Goal: Information Seeking & Learning: Learn about a topic

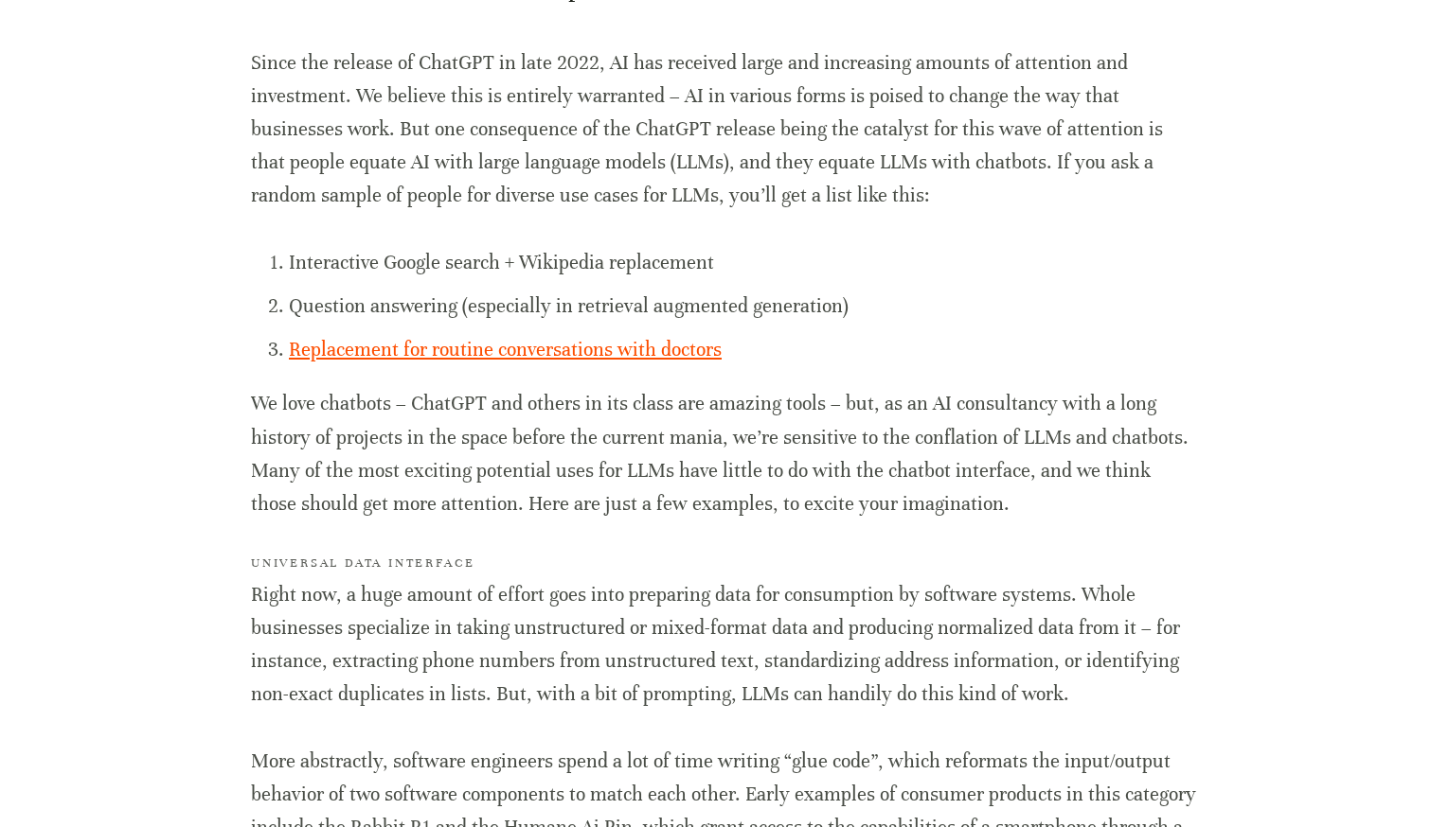
scroll to position [889, 0]
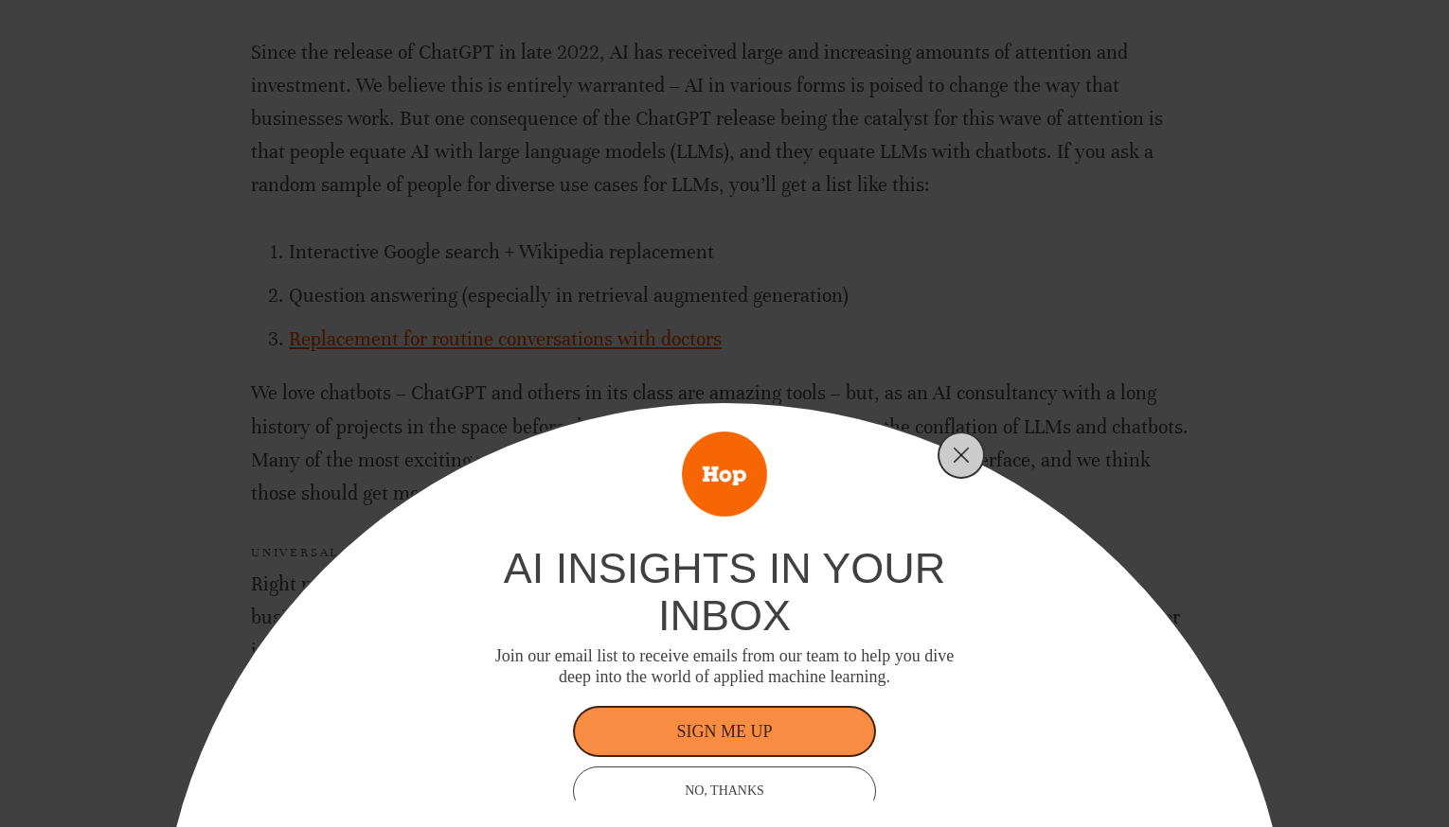
click at [945, 211] on div "ai insights in your inbox Join our email list to receive emails from our team t…" at bounding box center [724, 413] width 1449 height 827
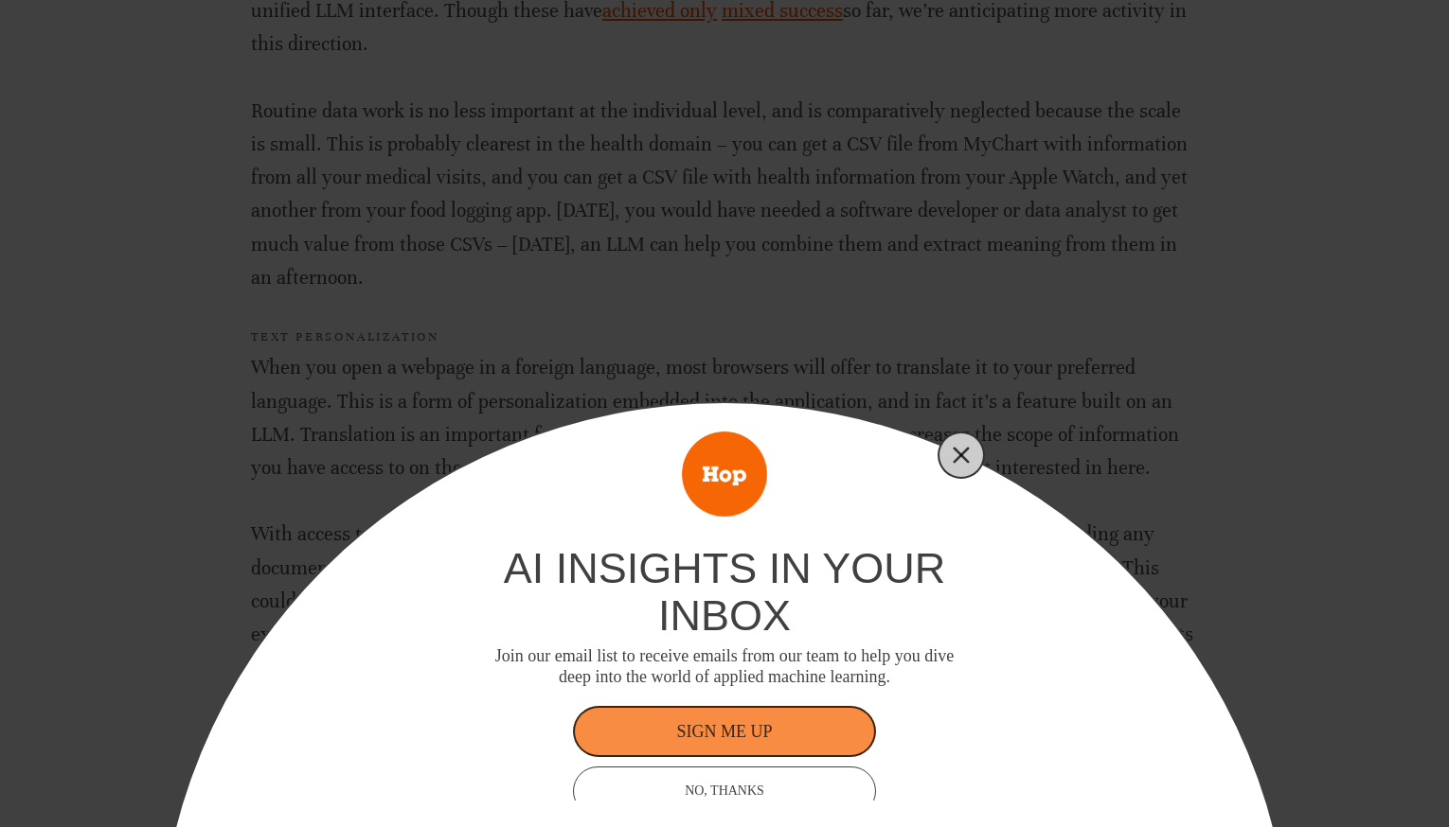
click at [956, 450] on line "Close" at bounding box center [960, 455] width 13 height 13
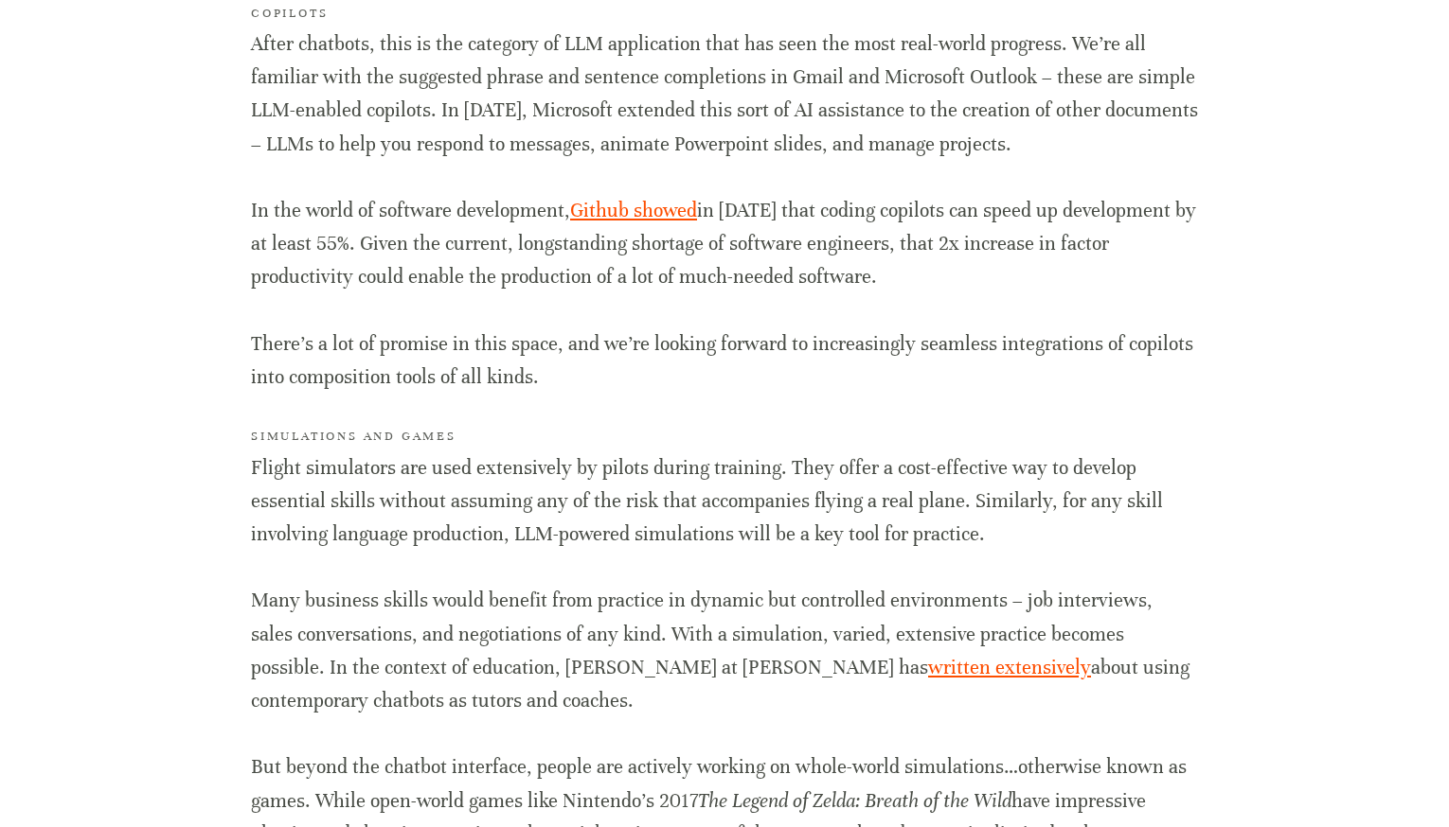
scroll to position [2640, 0]
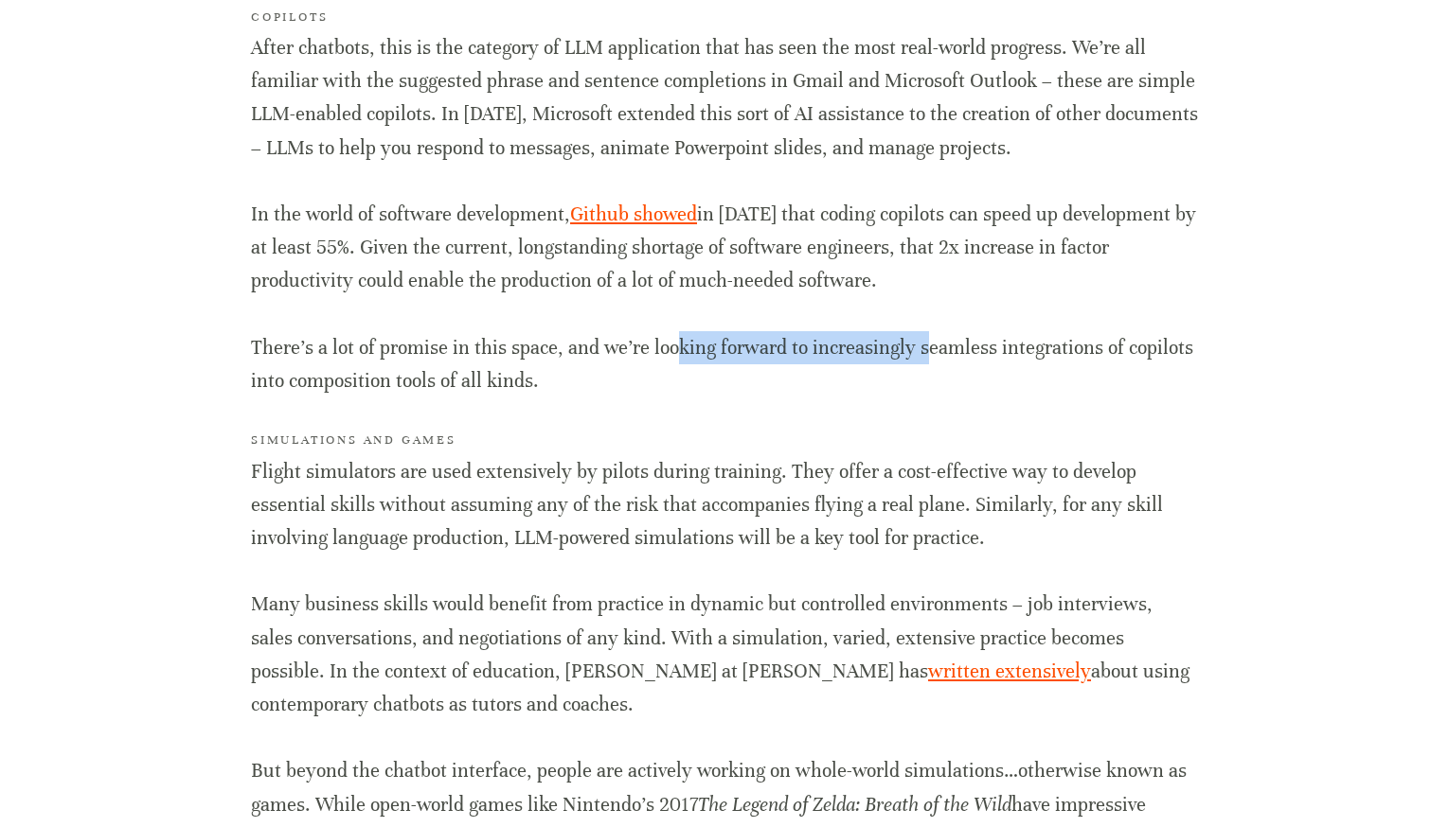
drag, startPoint x: 925, startPoint y: 344, endPoint x: 674, endPoint y: 344, distance: 250.9
click at [678, 344] on p "There’s a lot of promise in this space, and we’re looking forward to increasing…" at bounding box center [724, 364] width 947 height 66
click at [674, 344] on p "There’s a lot of promise in this space, and we’re looking forward to increasing…" at bounding box center [724, 364] width 947 height 66
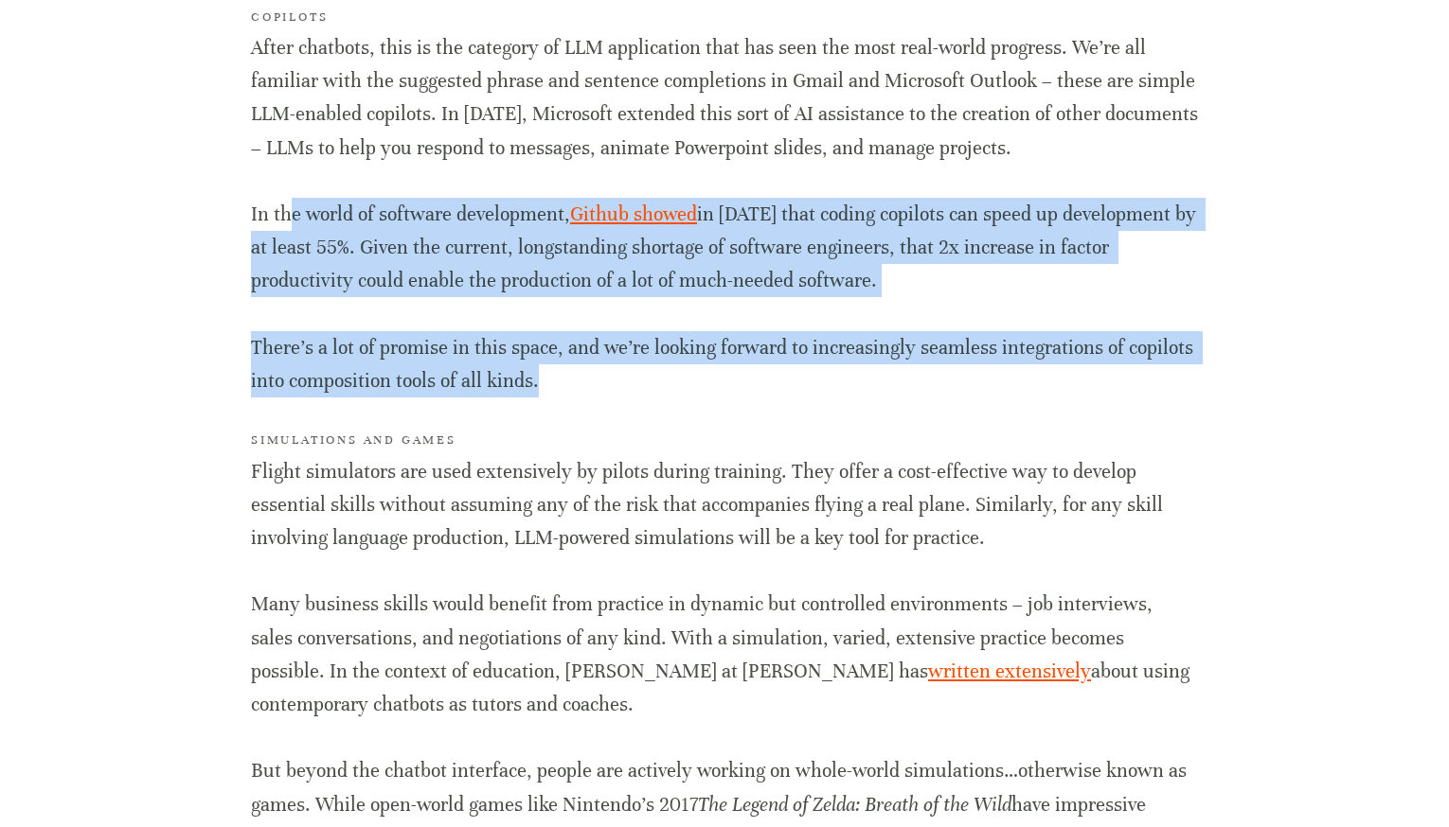
drag, startPoint x: 571, startPoint y: 378, endPoint x: 291, endPoint y: 198, distance: 333.0
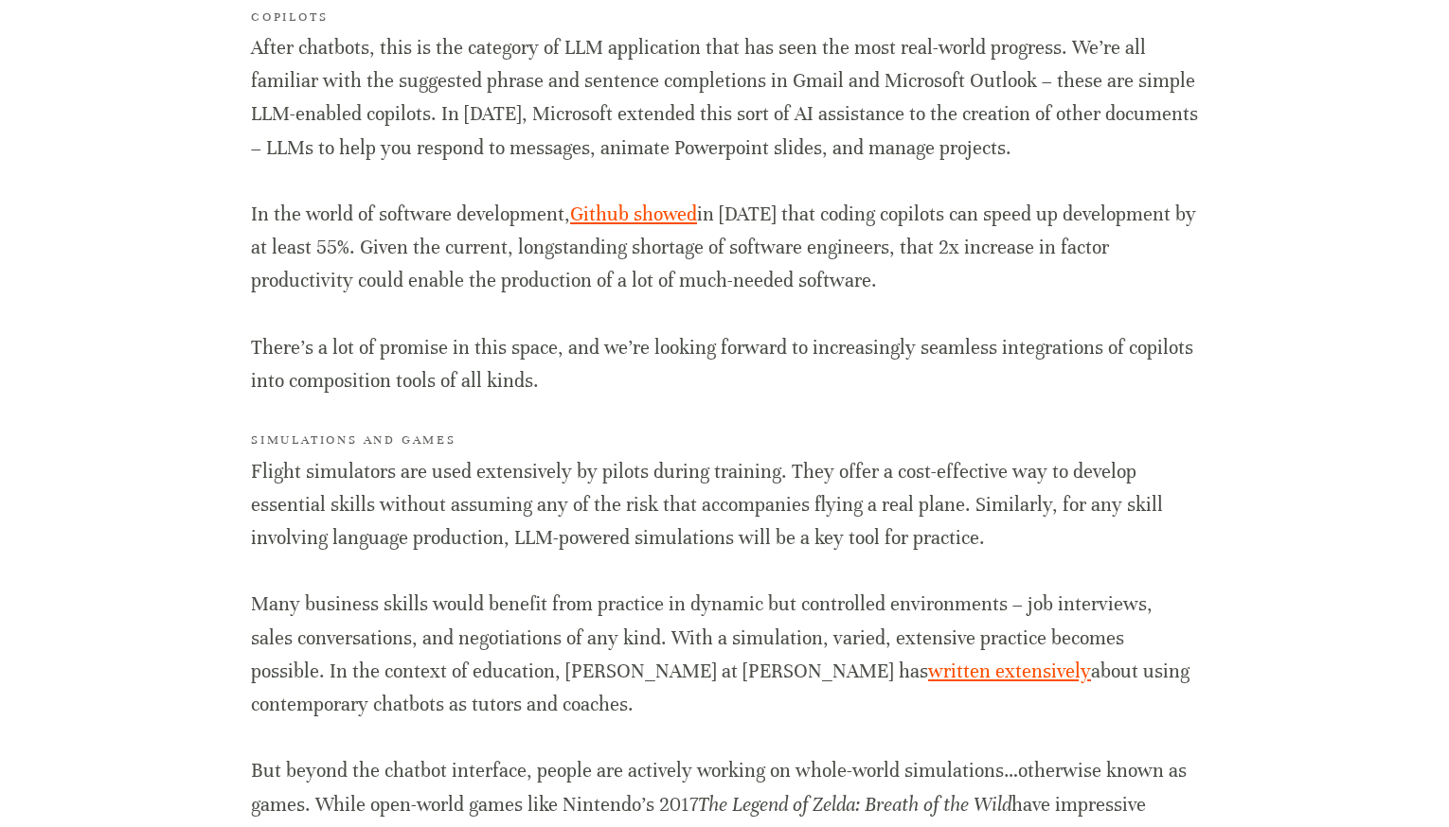
click at [291, 198] on p "In the world of software development, [PERSON_NAME] showed in [DATE] that codin…" at bounding box center [724, 248] width 947 height 100
drag, startPoint x: 276, startPoint y: 198, endPoint x: 560, endPoint y: 253, distance: 289.3
click at [559, 255] on p "In the world of software development, [PERSON_NAME] showed in [DATE] that codin…" at bounding box center [724, 248] width 947 height 100
click at [560, 253] on p "In the world of software development, [PERSON_NAME] showed in [DATE] that codin…" at bounding box center [724, 248] width 947 height 100
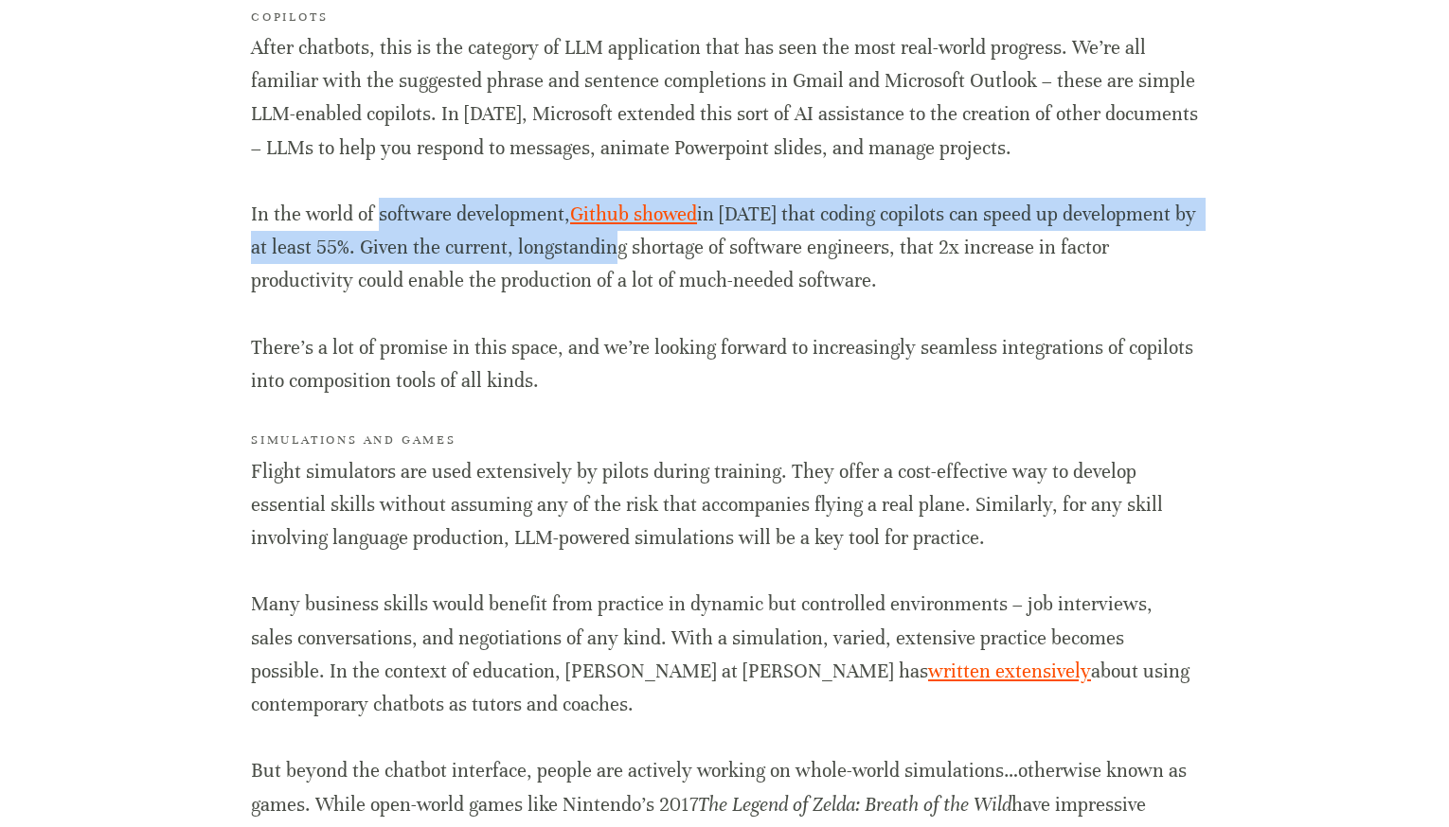
drag, startPoint x: 495, startPoint y: 245, endPoint x: 369, endPoint y: 199, distance: 134.2
click at [369, 199] on p "In the world of software development, [PERSON_NAME] showed in [DATE] that codin…" at bounding box center [724, 248] width 947 height 100
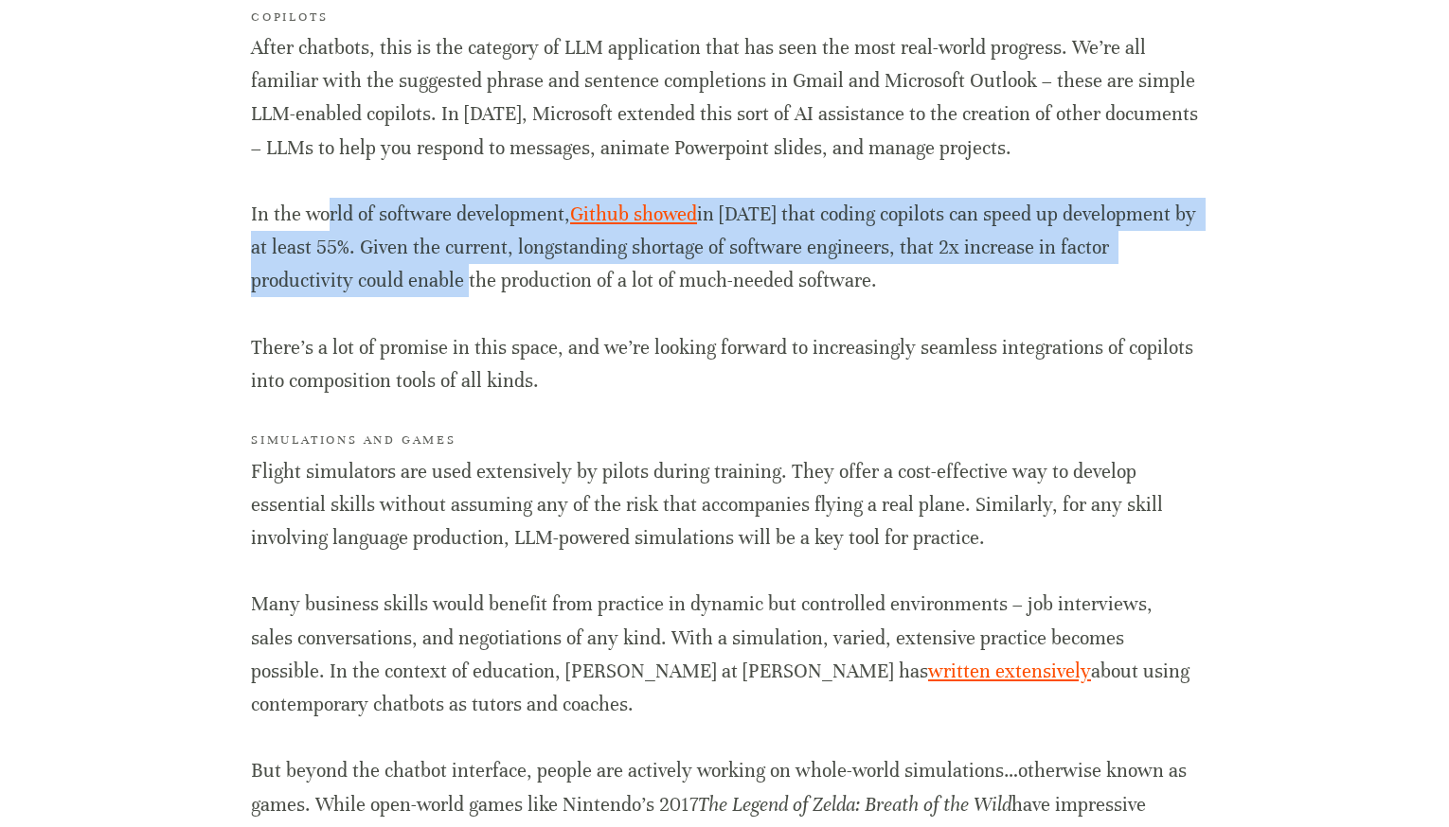
drag, startPoint x: 329, startPoint y: 221, endPoint x: 489, endPoint y: 264, distance: 164.9
click at [483, 264] on p "In the world of software development, [PERSON_NAME] showed in [DATE] that codin…" at bounding box center [724, 248] width 947 height 100
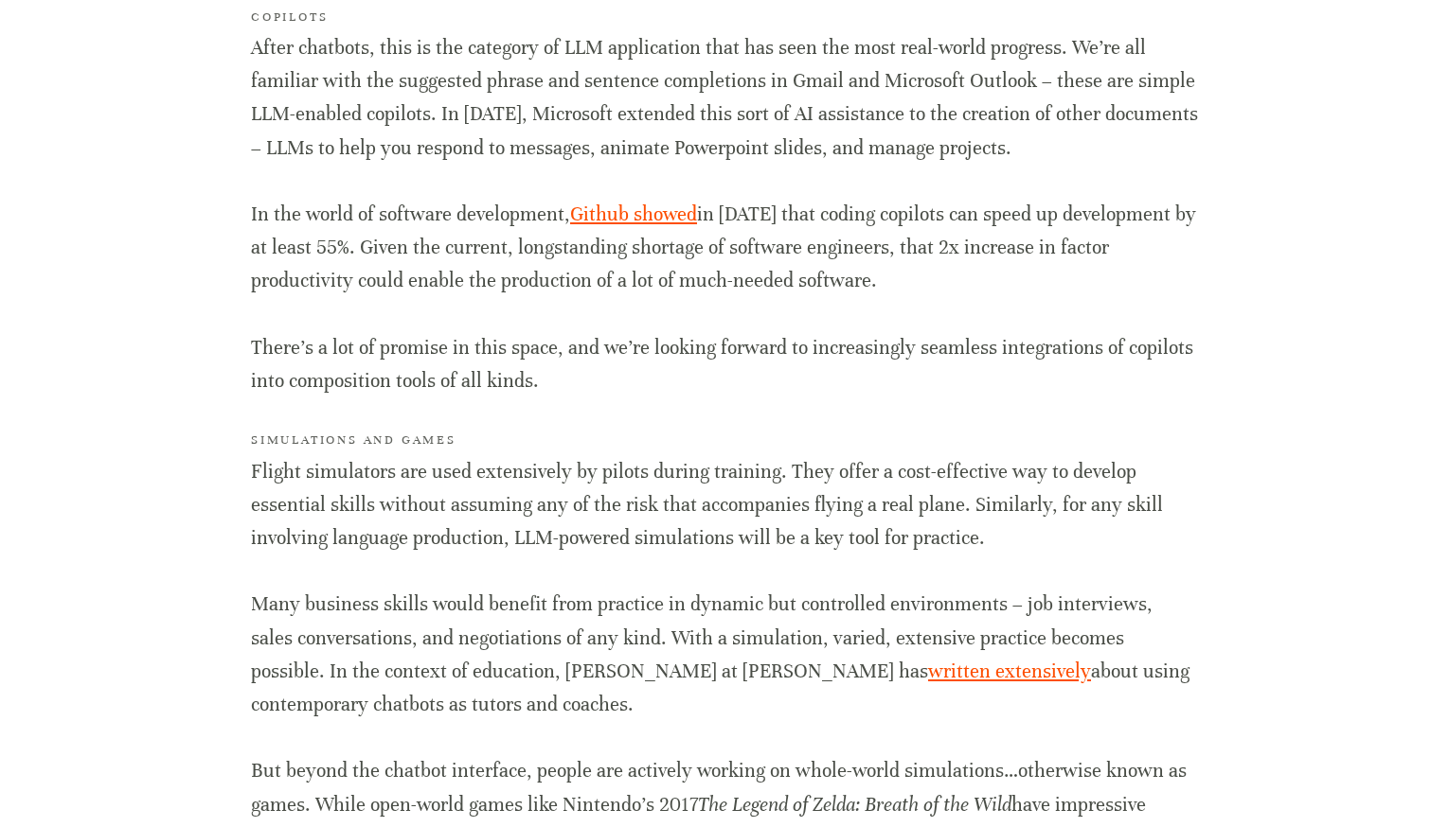
click at [489, 264] on p "In the world of software development, [PERSON_NAME] showed in [DATE] that codin…" at bounding box center [724, 248] width 947 height 100
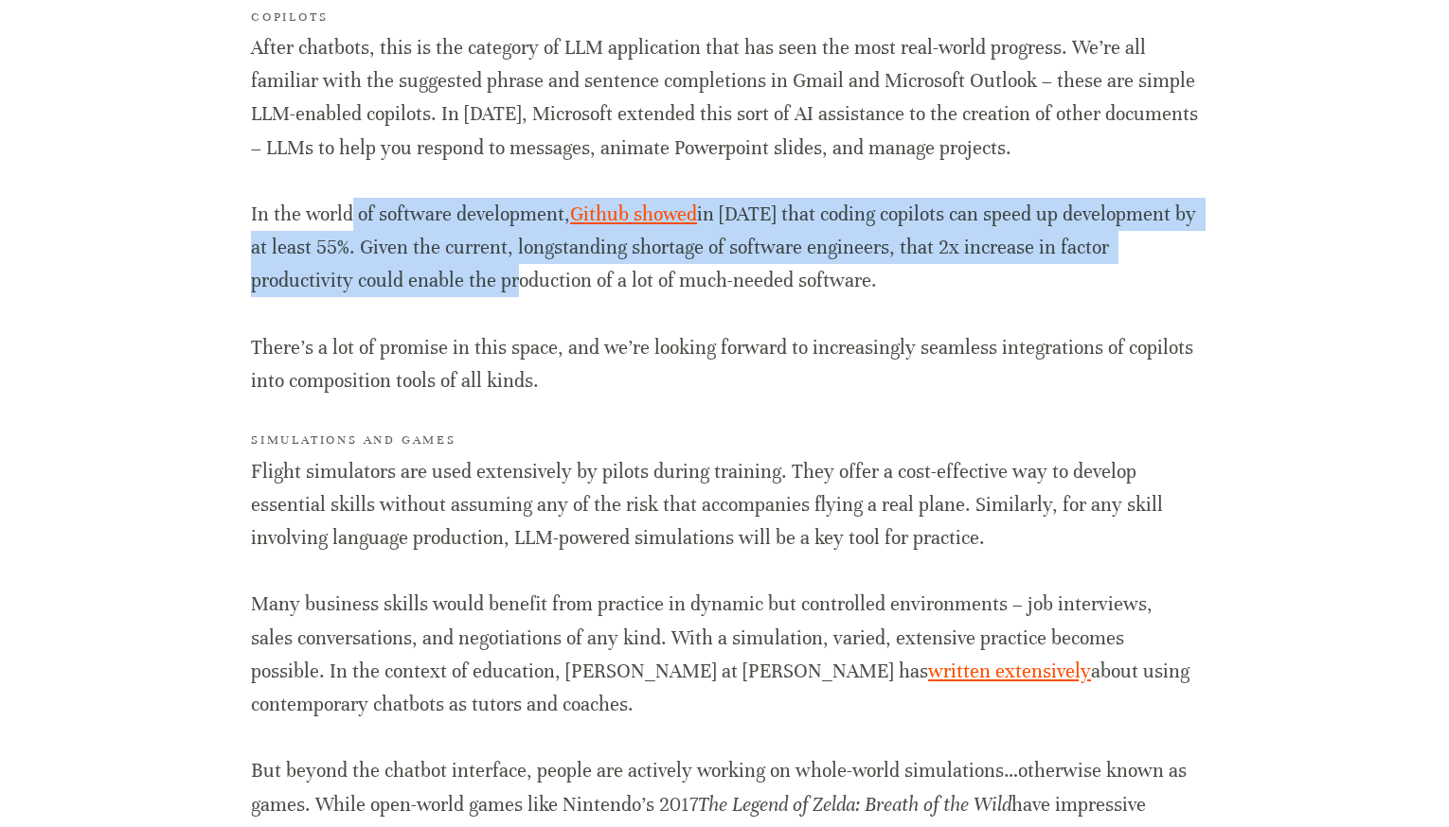
drag, startPoint x: 521, startPoint y: 282, endPoint x: 329, endPoint y: 205, distance: 207.3
click at [333, 205] on p "In the world of software development, [PERSON_NAME] showed in [DATE] that codin…" at bounding box center [724, 248] width 947 height 100
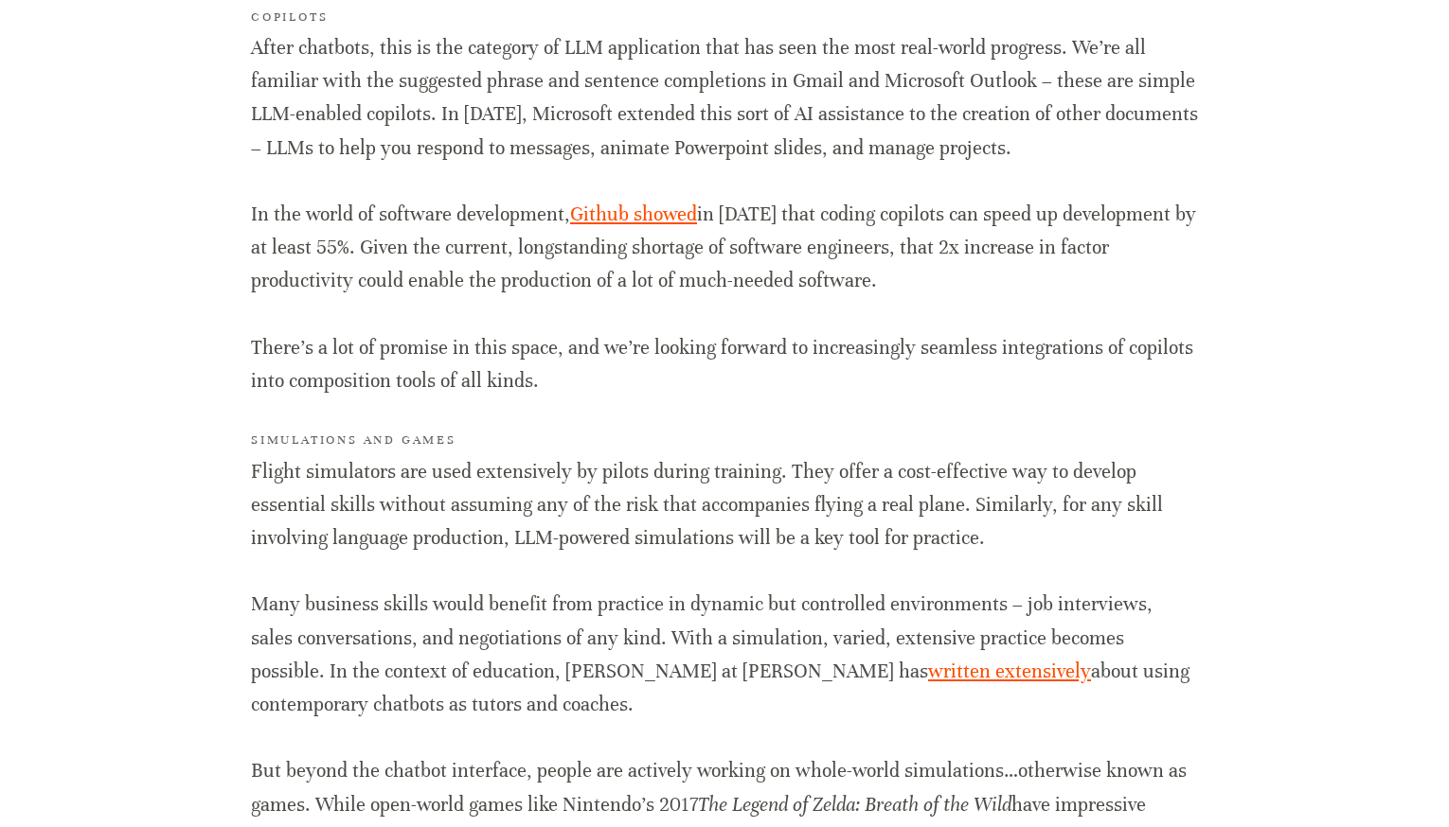
click at [329, 205] on p "In the world of software development, [PERSON_NAME] showed in [DATE] that codin…" at bounding box center [724, 248] width 947 height 100
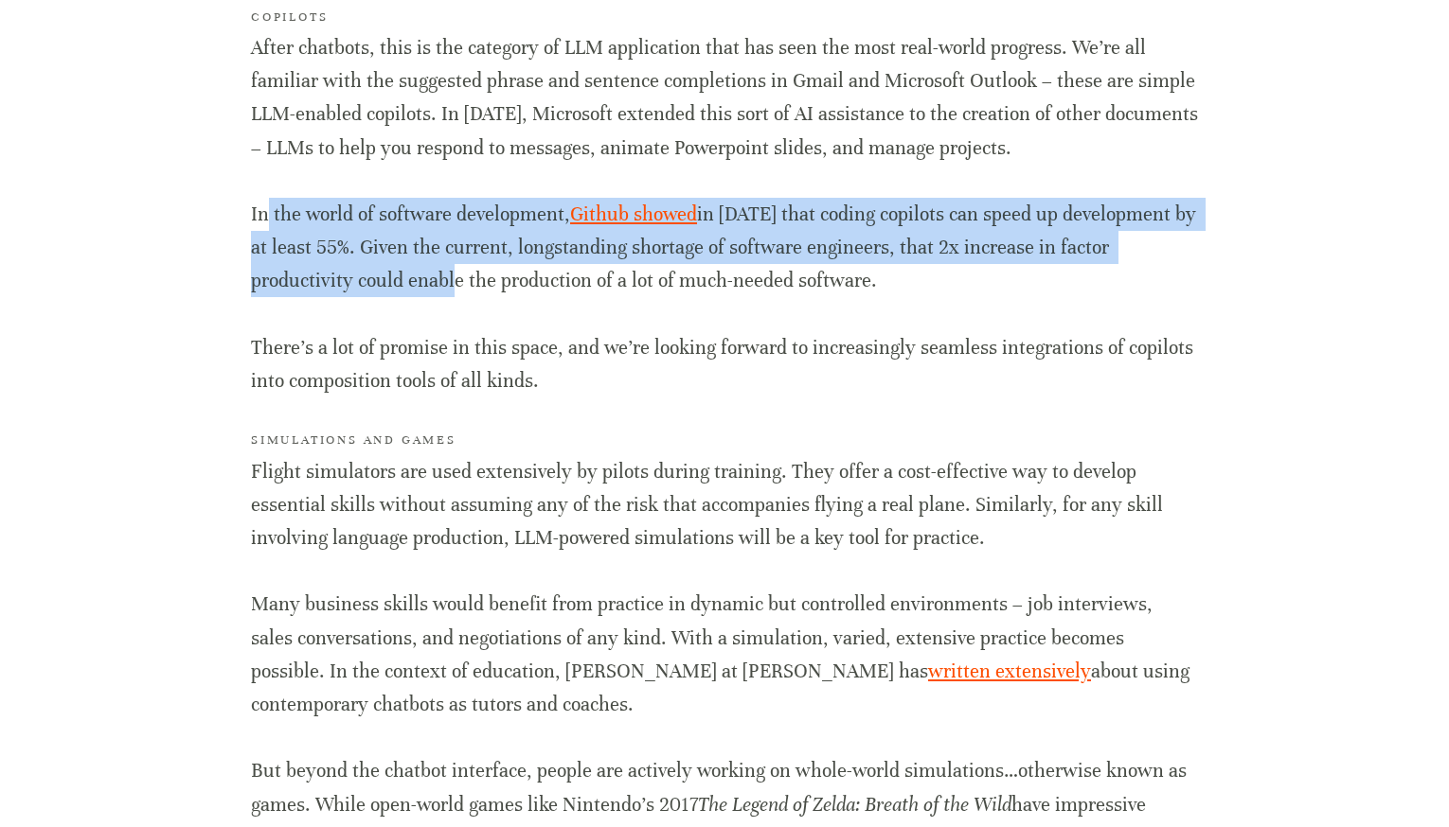
drag, startPoint x: 272, startPoint y: 216, endPoint x: 459, endPoint y: 286, distance: 200.1
click at [459, 287] on p "In the world of software development, [PERSON_NAME] showed in [DATE] that codin…" at bounding box center [724, 248] width 947 height 100
click at [459, 286] on p "In the world of software development, [PERSON_NAME] showed in [DATE] that codin…" at bounding box center [724, 248] width 947 height 100
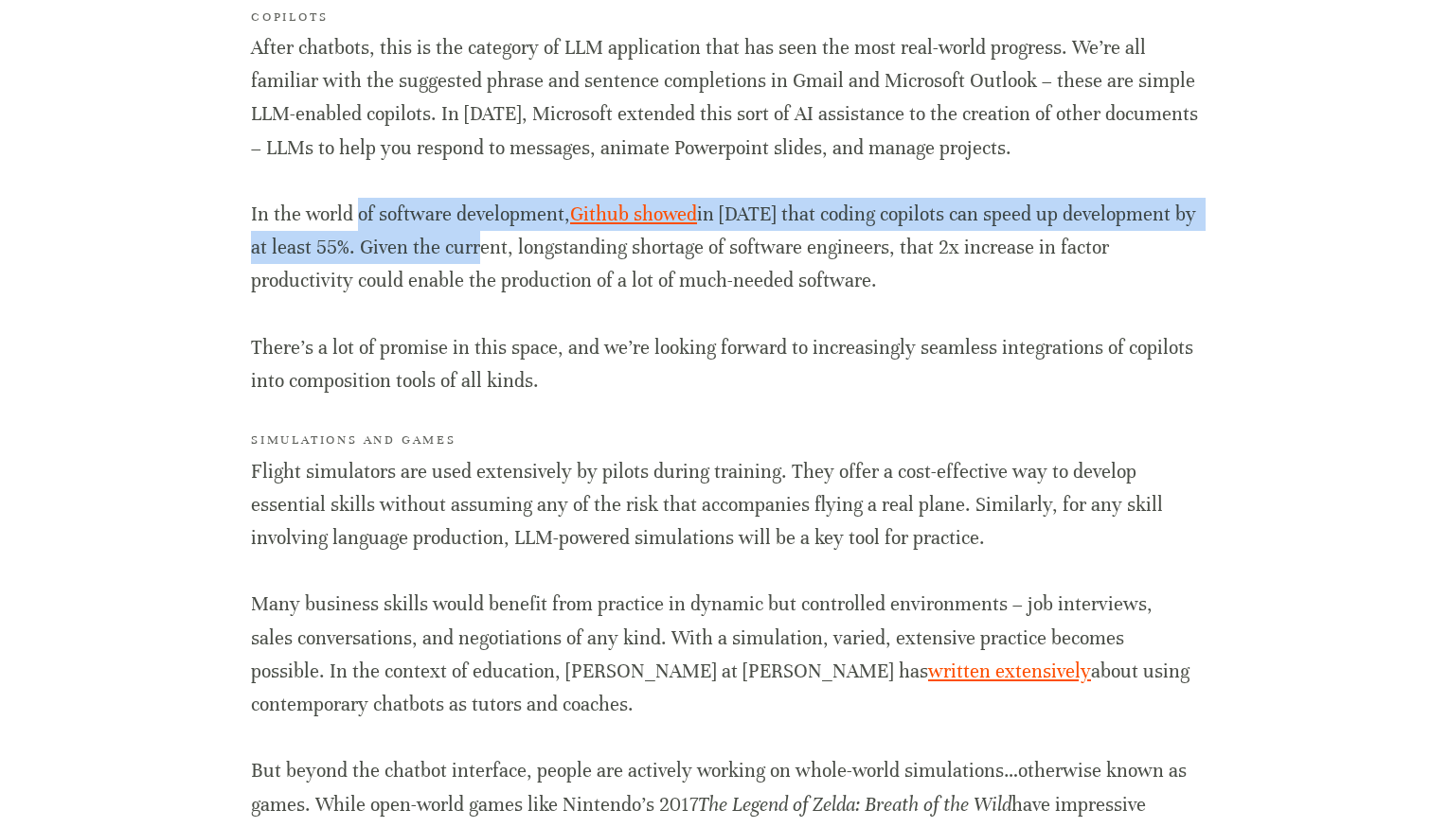
drag, startPoint x: 485, startPoint y: 261, endPoint x: 354, endPoint y: 207, distance: 141.4
click at [355, 207] on p "In the world of software development, [PERSON_NAME] showed in [DATE] that codin…" at bounding box center [724, 248] width 947 height 100
click at [354, 207] on p "In the world of software development, [PERSON_NAME] showed in [DATE] that codin…" at bounding box center [724, 248] width 947 height 100
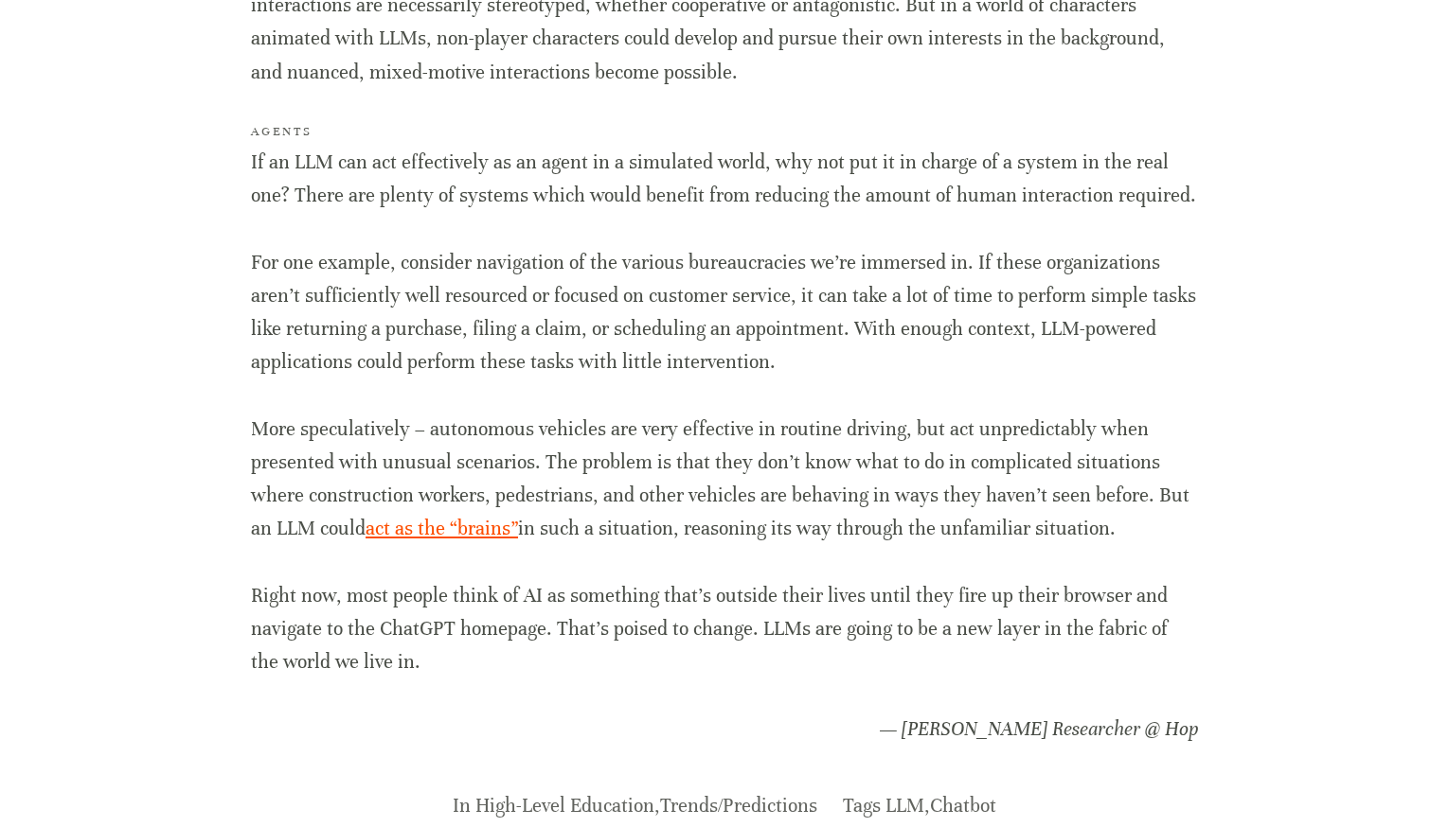
scroll to position [3537, 0]
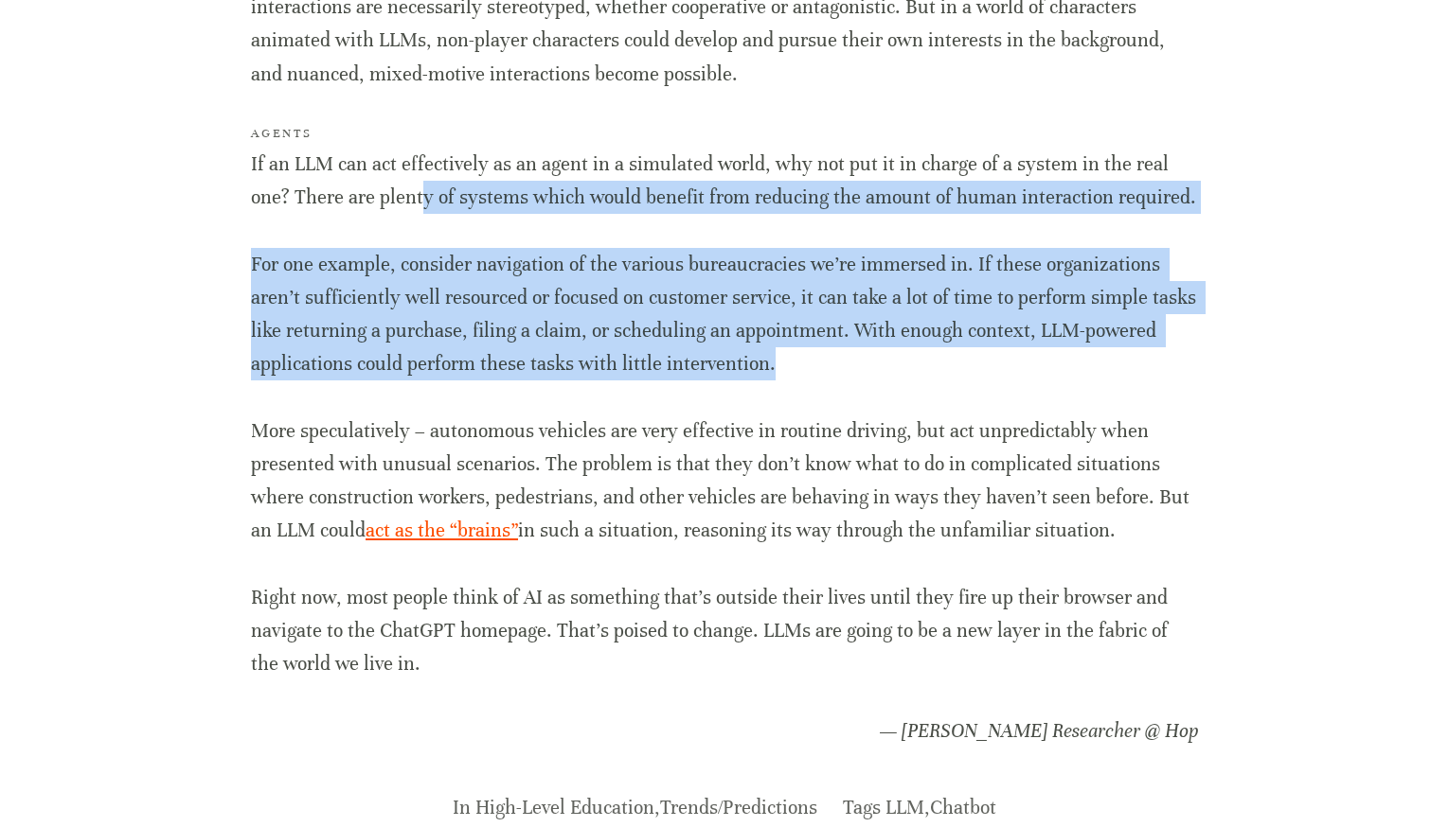
drag, startPoint x: 806, startPoint y: 354, endPoint x: 378, endPoint y: 211, distance: 451.2
click at [378, 211] on p "If an LLM can act effectively as an agent in a simulated world, why not put it …" at bounding box center [724, 181] width 947 height 66
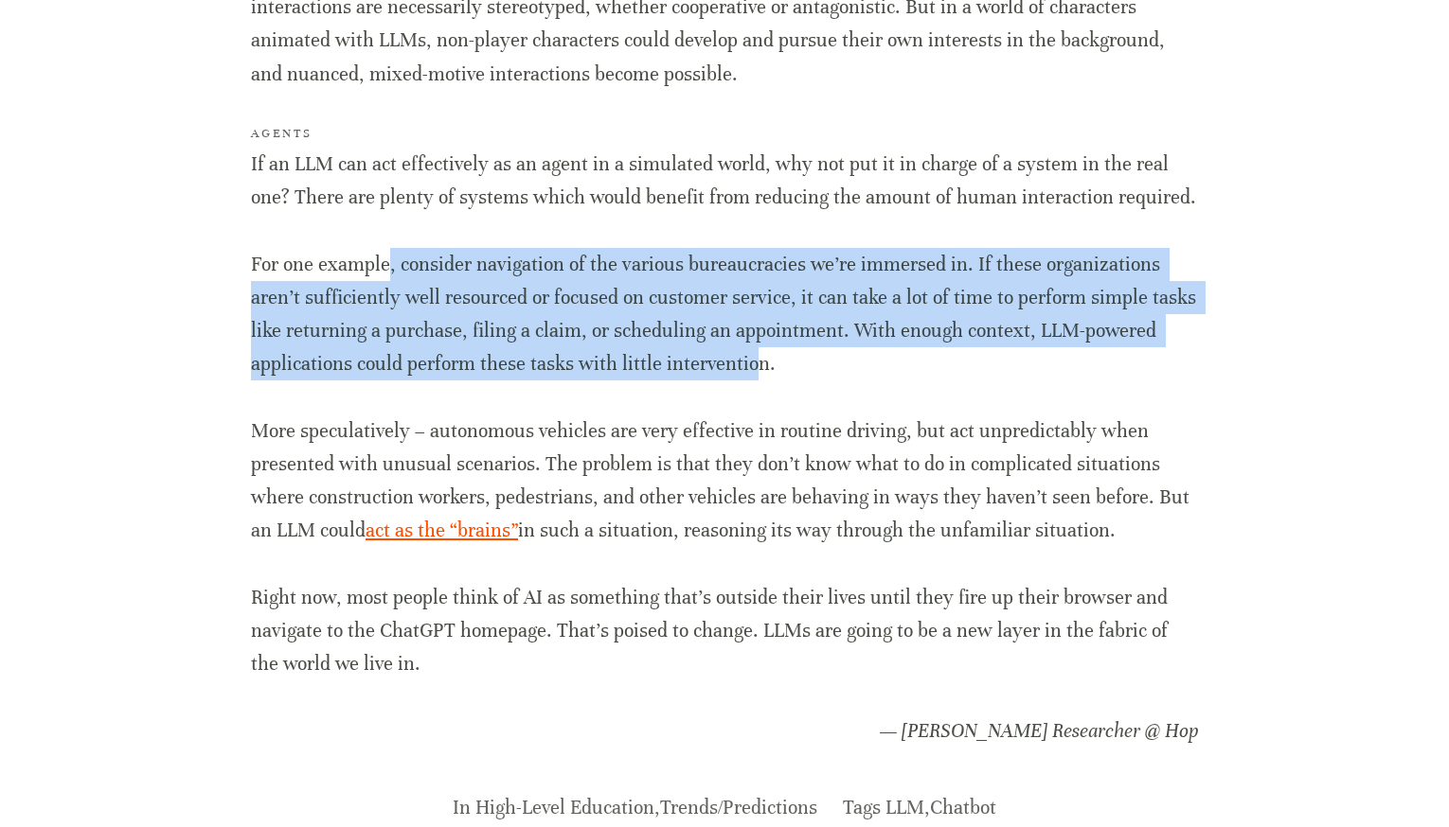
drag, startPoint x: 388, startPoint y: 264, endPoint x: 763, endPoint y: 349, distance: 384.5
click at [757, 349] on p "For one example, consider navigation of the various bureaucracies we’re immerse…" at bounding box center [724, 314] width 947 height 133
click at [763, 349] on p "For one example, consider navigation of the various bureaucracies we’re immerse…" at bounding box center [724, 314] width 947 height 133
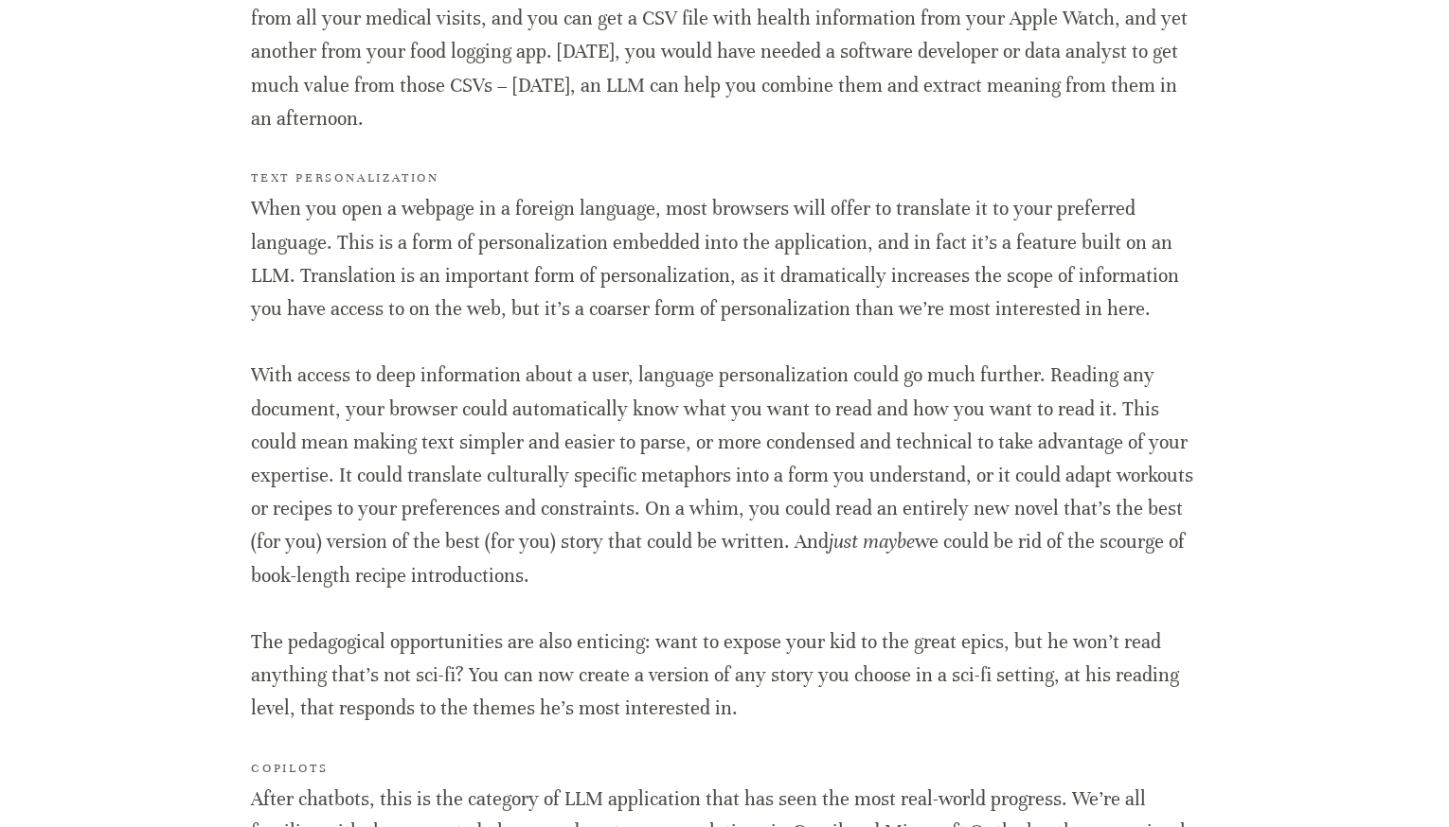
scroll to position [1617, 0]
